Goal: Task Accomplishment & Management: Complete application form

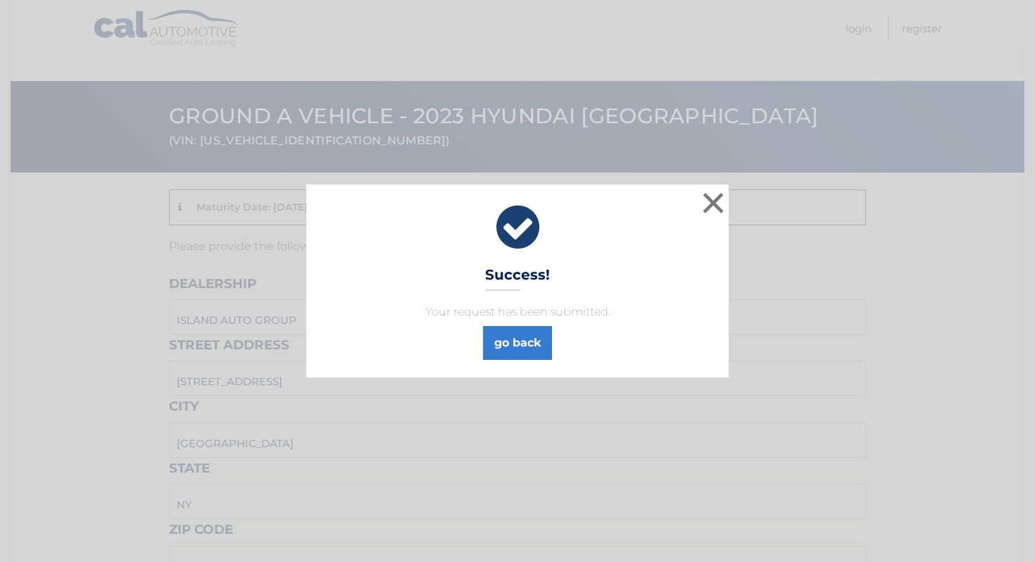
scroll to position [1259, 0]
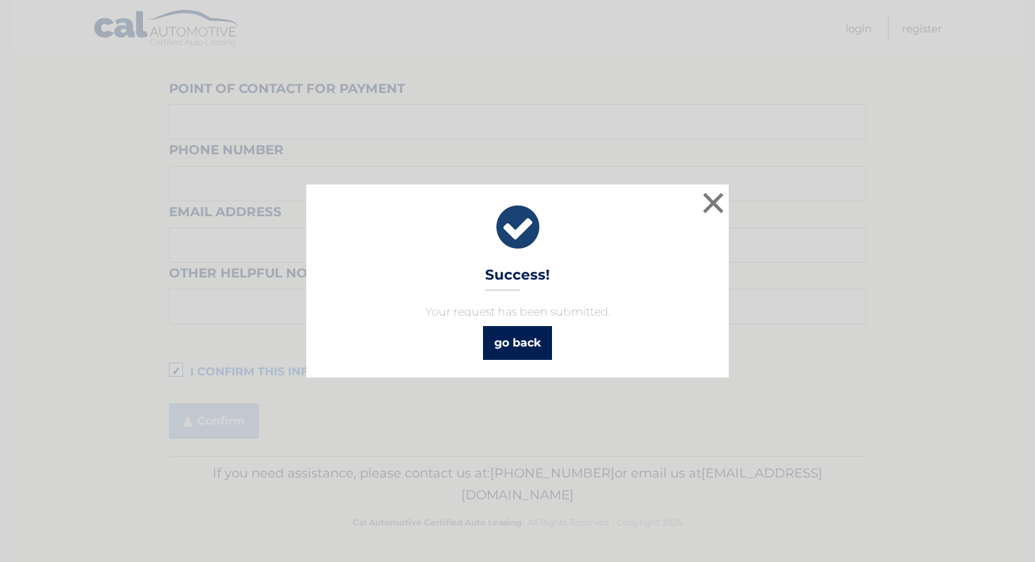
click at [482, 346] on div "go back" at bounding box center [517, 339] width 387 height 39
click at [525, 334] on link "go back" at bounding box center [517, 343] width 69 height 34
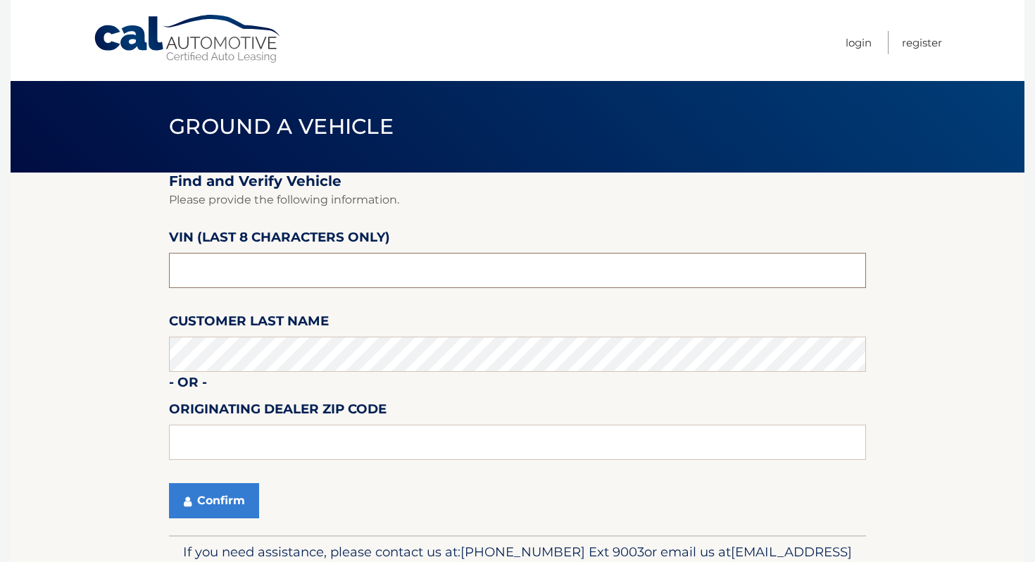
click at [319, 263] on input "text" at bounding box center [517, 270] width 697 height 35
type input "NH428116"
click at [211, 496] on button "Confirm" at bounding box center [214, 500] width 90 height 35
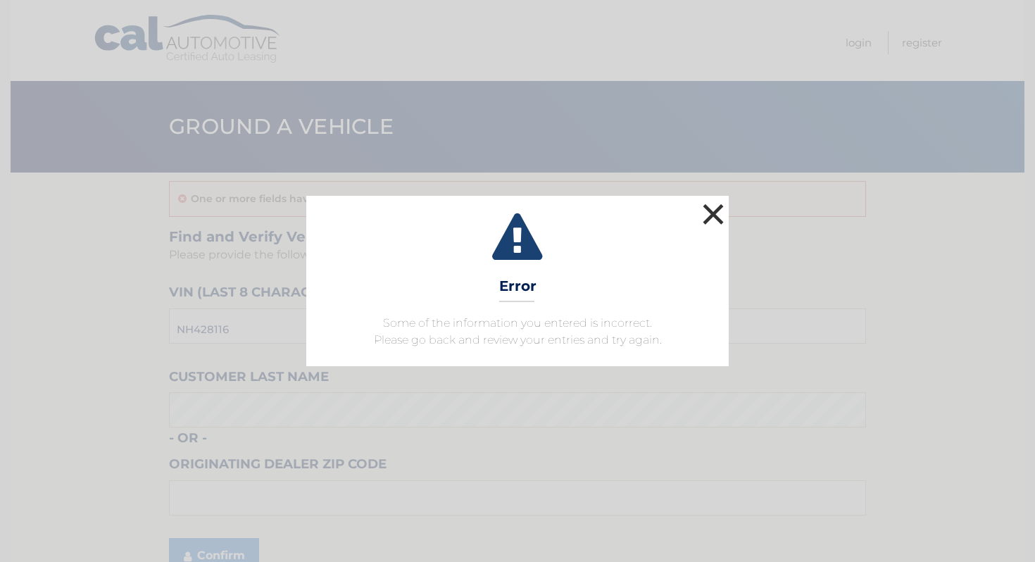
click at [712, 224] on button "×" at bounding box center [713, 214] width 28 height 28
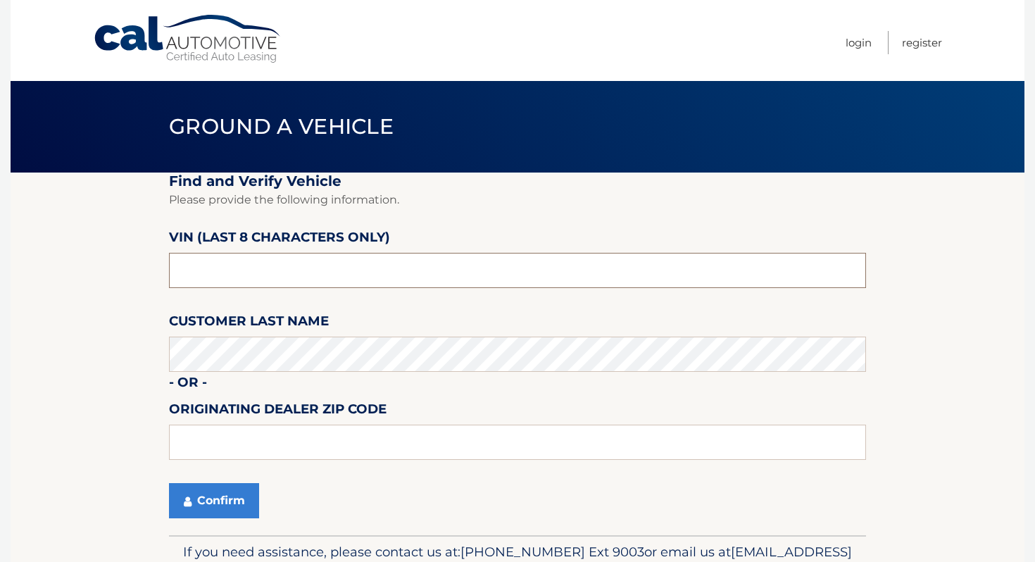
click at [263, 275] on input "text" at bounding box center [517, 270] width 697 height 35
type input "NH428116"
click at [169, 483] on button "Confirm" at bounding box center [214, 500] width 90 height 35
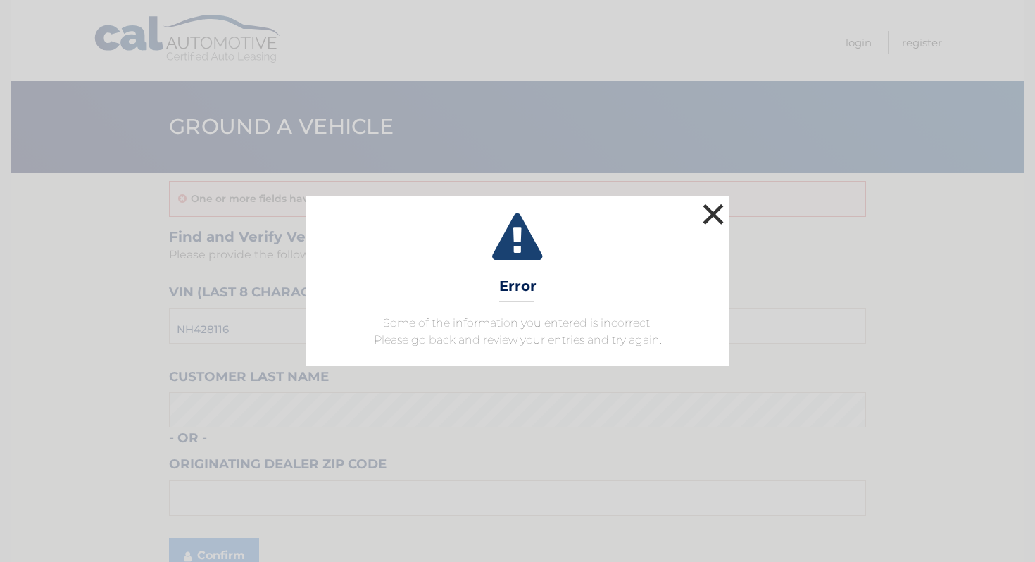
click at [700, 228] on button "×" at bounding box center [713, 214] width 28 height 28
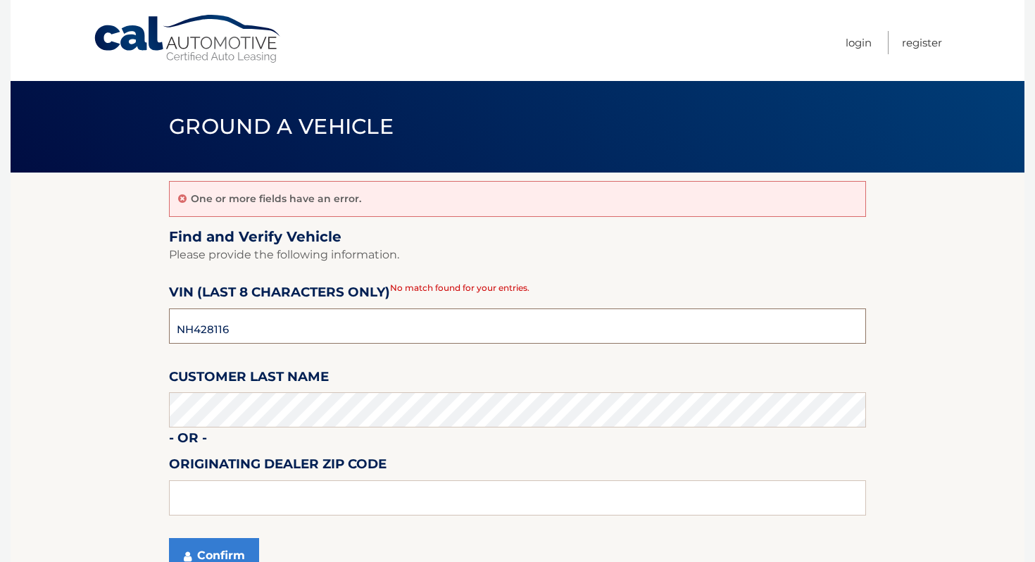
click at [402, 341] on input "NH428116" at bounding box center [517, 325] width 697 height 35
click at [401, 341] on input "NH428116" at bounding box center [517, 325] width 697 height 35
click at [403, 341] on input "NH428116" at bounding box center [517, 325] width 697 height 35
type input "O*******"
type input "PH495789"
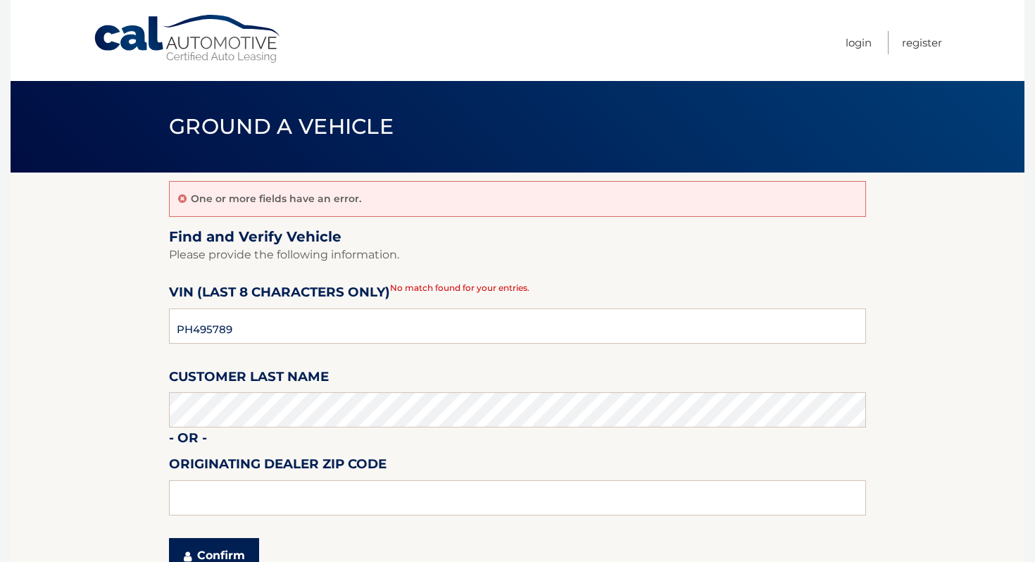
click at [246, 550] on button "Confirm" at bounding box center [214, 555] width 90 height 35
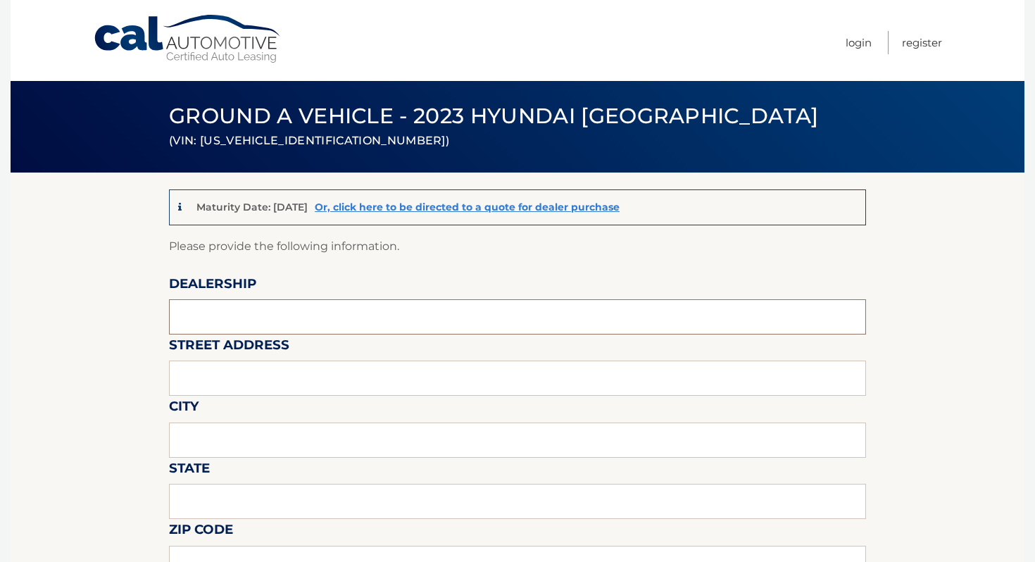
click at [294, 317] on input "text" at bounding box center [517, 316] width 697 height 35
type input "ISLAND AUTO GROUP"
click at [246, 365] on input "text" at bounding box center [517, 377] width 697 height 35
type input "2424 HYLAN BLVD"
click at [239, 432] on input "text" at bounding box center [517, 439] width 697 height 35
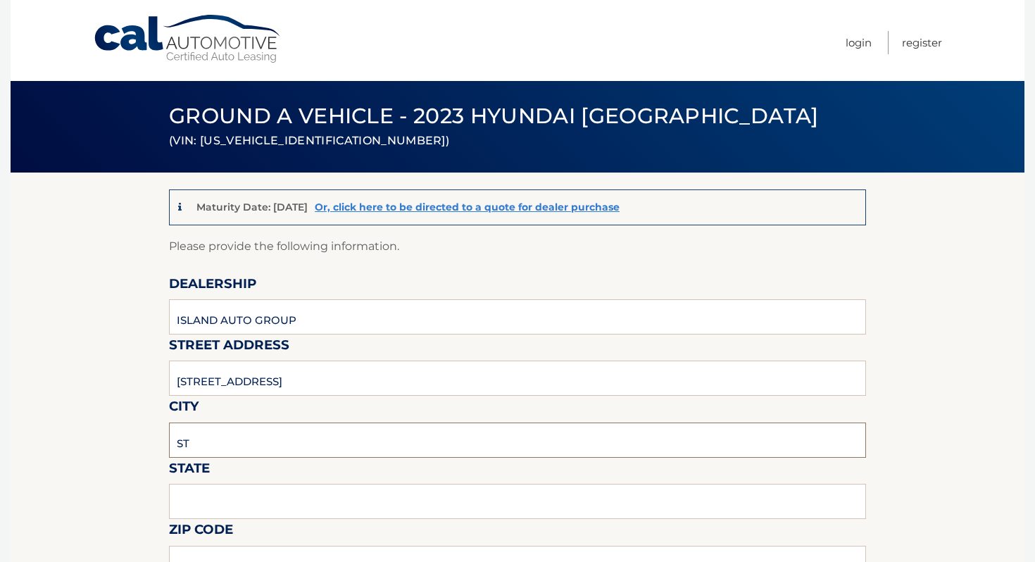
type input "Staten Island"
type input "NY"
type input "10305"
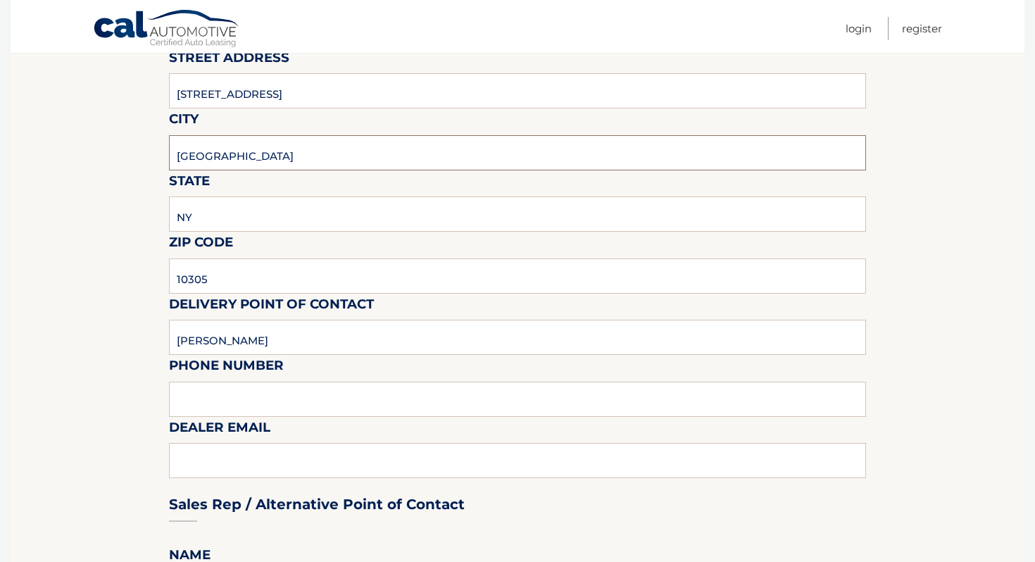
scroll to position [352, 0]
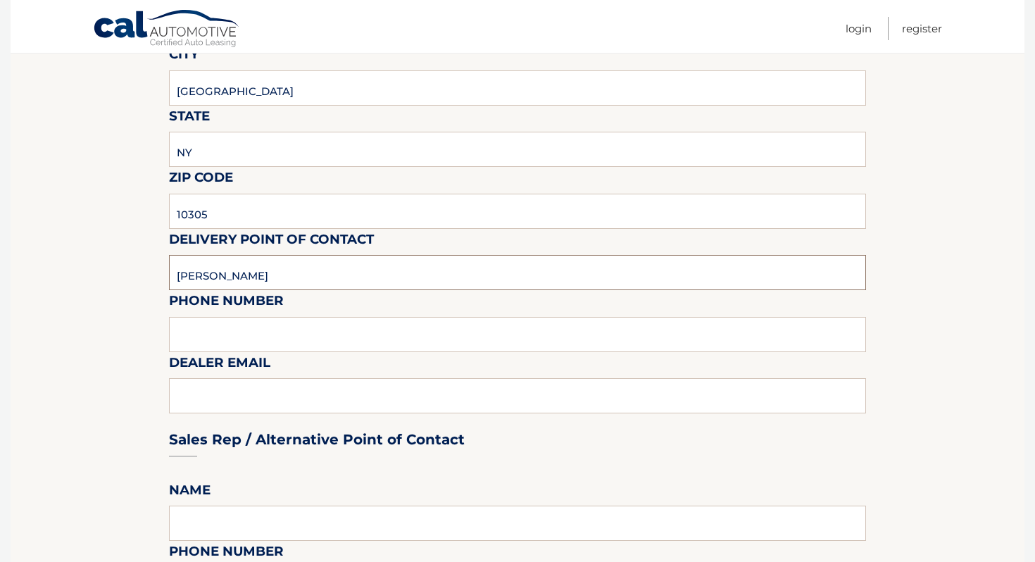
click at [302, 261] on input "MICHAEL" at bounding box center [517, 272] width 697 height 35
type input "Clayton G Kemp"
click at [265, 337] on input "text" at bounding box center [517, 334] width 697 height 35
type input "7323792810"
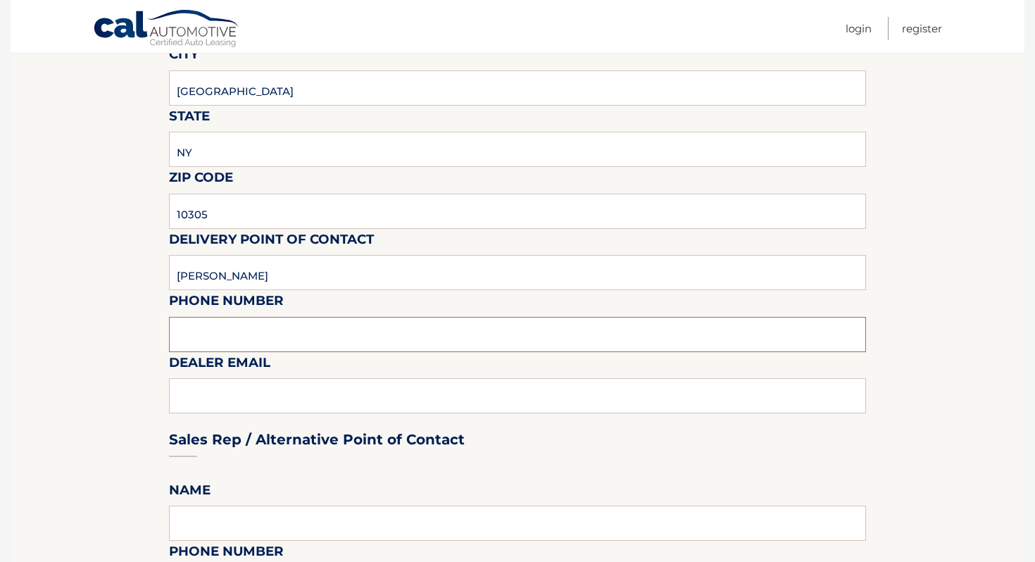
type input "ckemp@myislandsubaru.com"
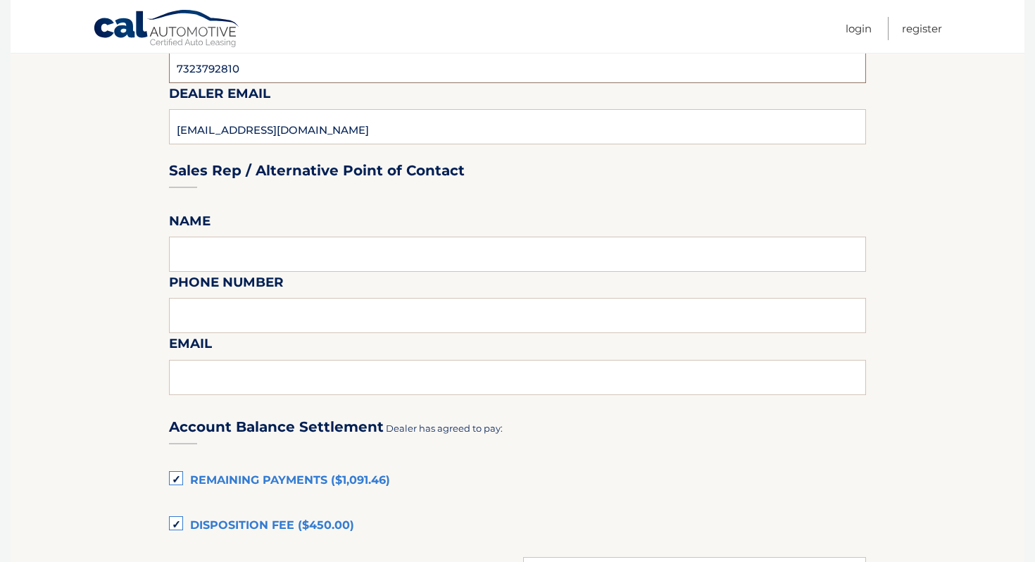
scroll to position [753, 0]
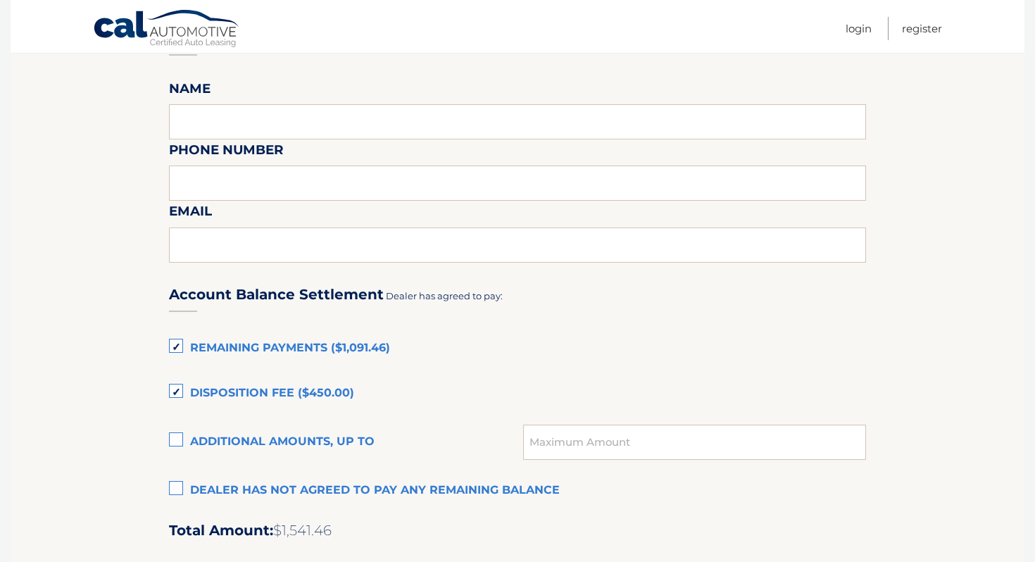
click at [264, 336] on label "Remaining Payments ($1,091.46)" at bounding box center [517, 348] width 697 height 28
click at [0, 0] on input "Remaining Payments ($1,091.46)" at bounding box center [0, 0] width 0 height 0
click at [253, 386] on label "Disposition Fee ($450.00)" at bounding box center [517, 393] width 697 height 28
click at [0, 0] on input "Disposition Fee ($450.00)" at bounding box center [0, 0] width 0 height 0
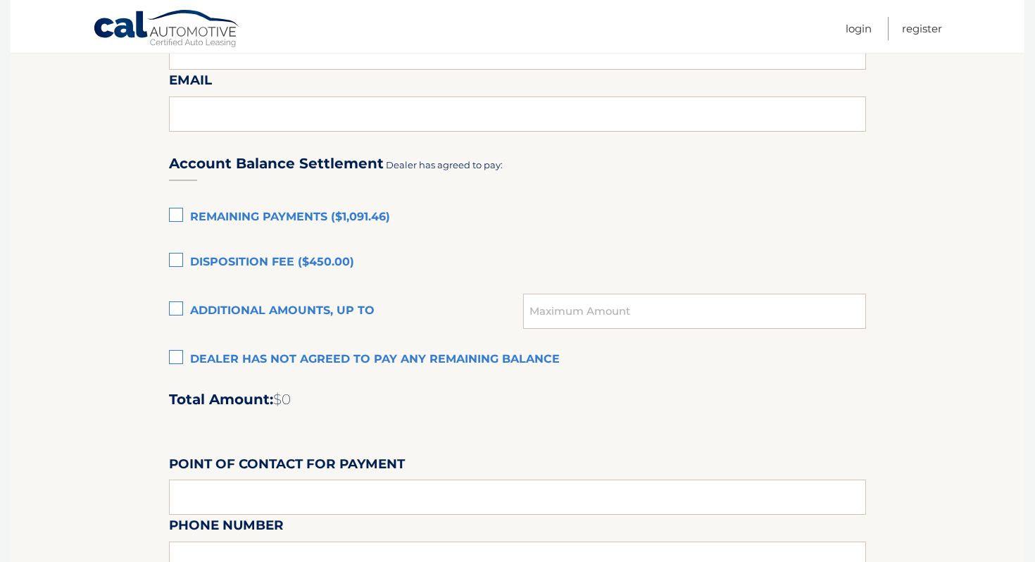
scroll to position [1123, 0]
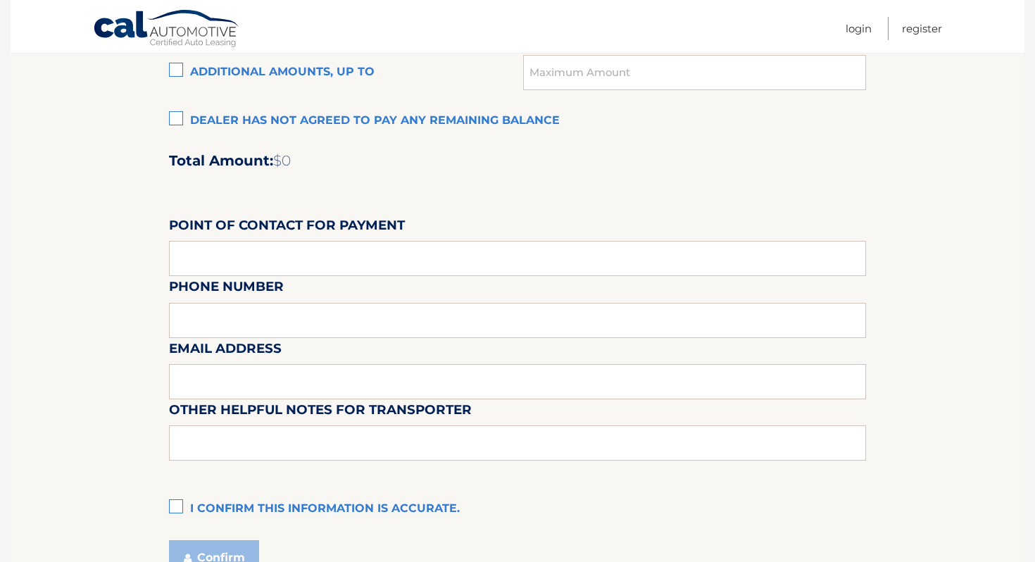
click at [217, 510] on label "I confirm this information is accurate." at bounding box center [517, 509] width 697 height 28
click at [0, 0] on input "I confirm this information is accurate." at bounding box center [0, 0] width 0 height 0
click at [206, 561] on button "Confirm" at bounding box center [214, 557] width 90 height 35
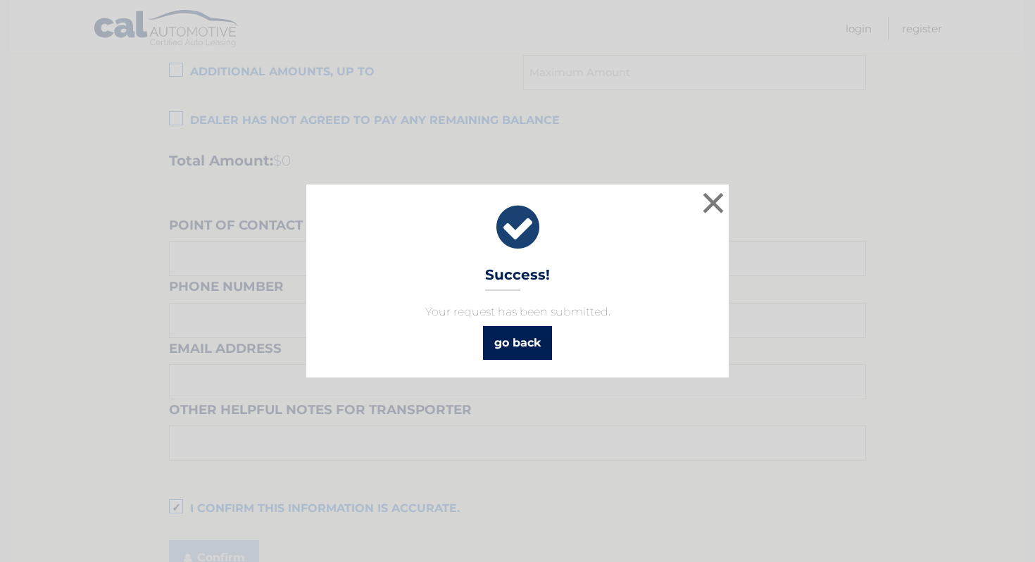
click at [533, 339] on link "go back" at bounding box center [517, 343] width 69 height 34
